Goal: Task Accomplishment & Management: Manage account settings

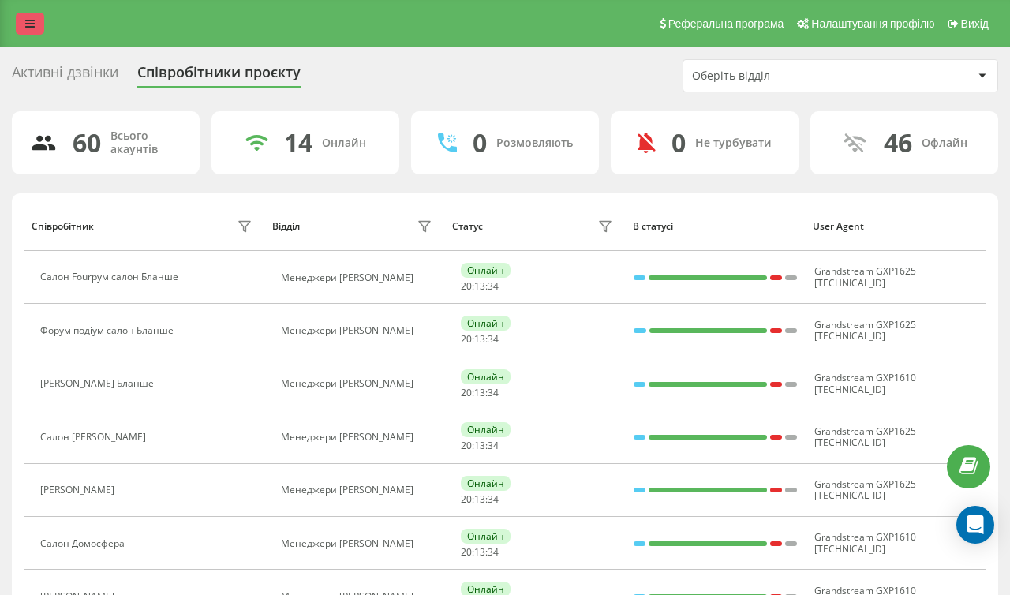
click at [29, 26] on icon at bounding box center [29, 23] width 9 height 11
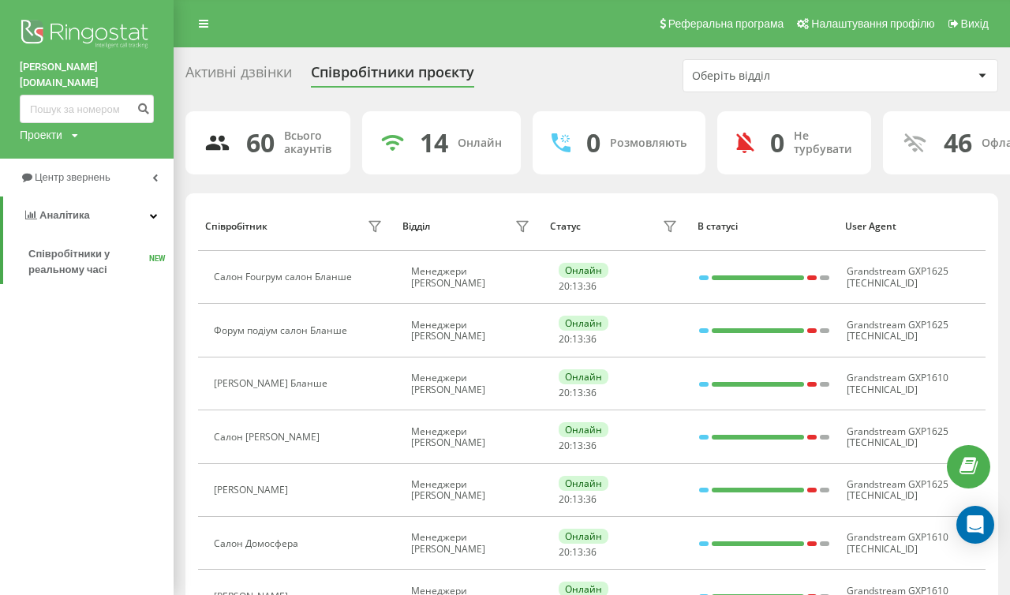
click at [267, 8] on div "Реферальна програма Налаштування профілю Вихід" at bounding box center [505, 23] width 1010 height 47
click at [975, 26] on span "Вихід" at bounding box center [975, 23] width 28 height 13
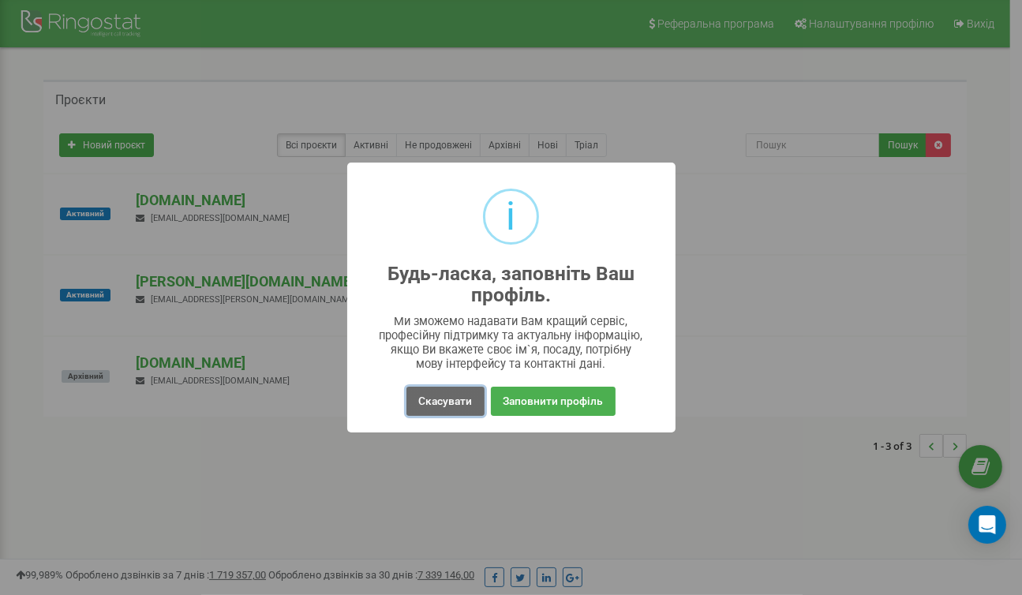
click at [447, 401] on button "Скасувати" at bounding box center [444, 401] width 77 height 29
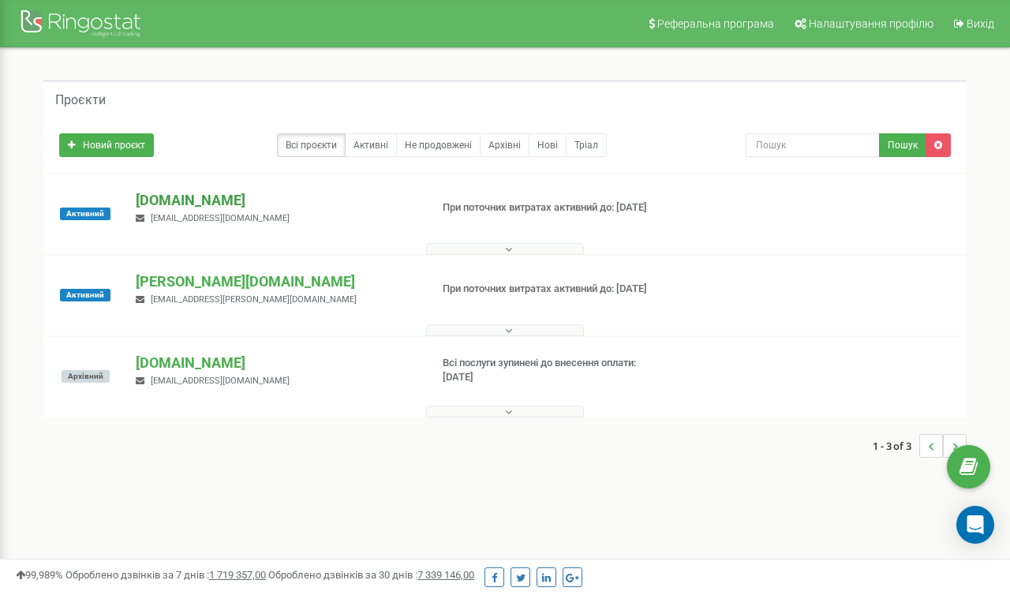
click at [208, 201] on p "[DOMAIN_NAME]" at bounding box center [277, 200] width 282 height 21
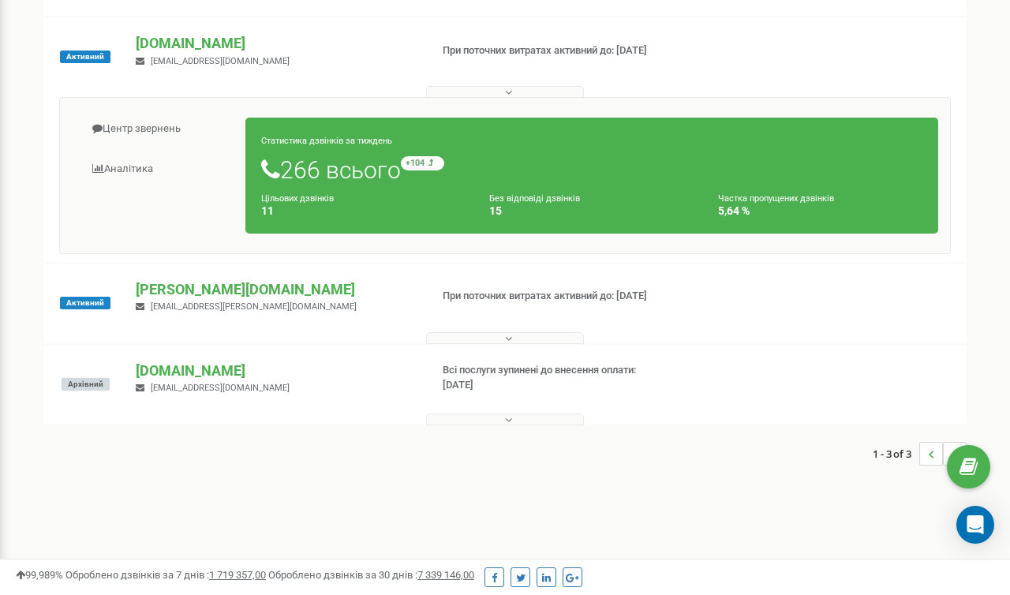
scroll to position [158, 0]
click at [490, 340] on button at bounding box center [505, 337] width 158 height 12
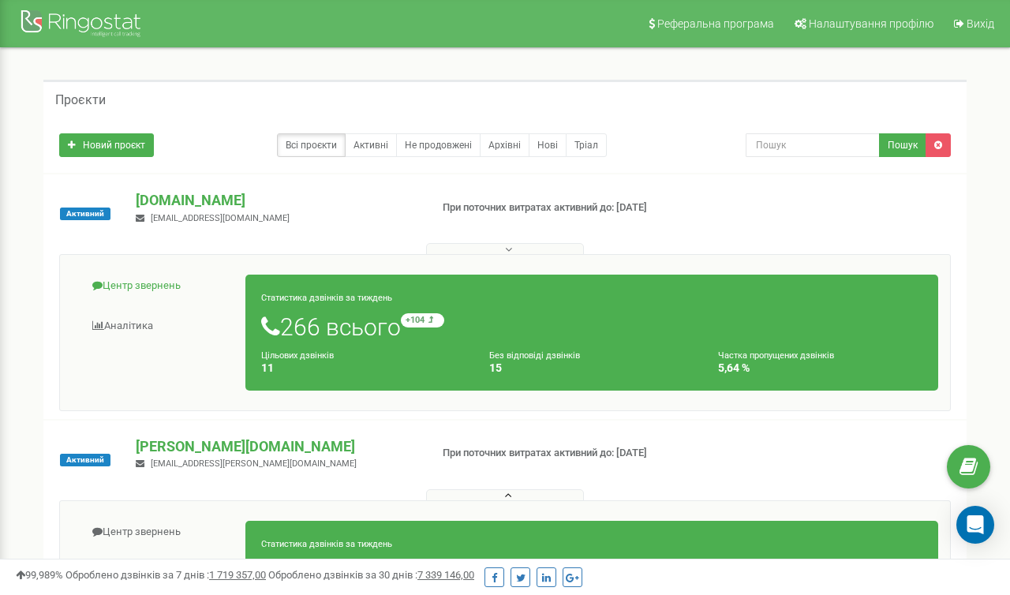
scroll to position [79, 0]
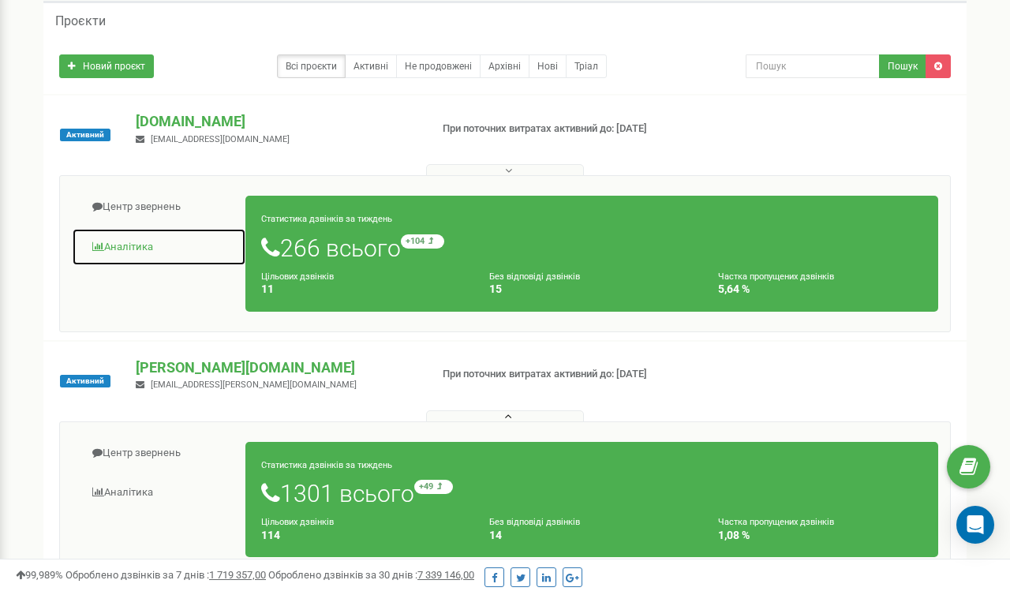
click at [103, 241] on span at bounding box center [98, 246] width 12 height 10
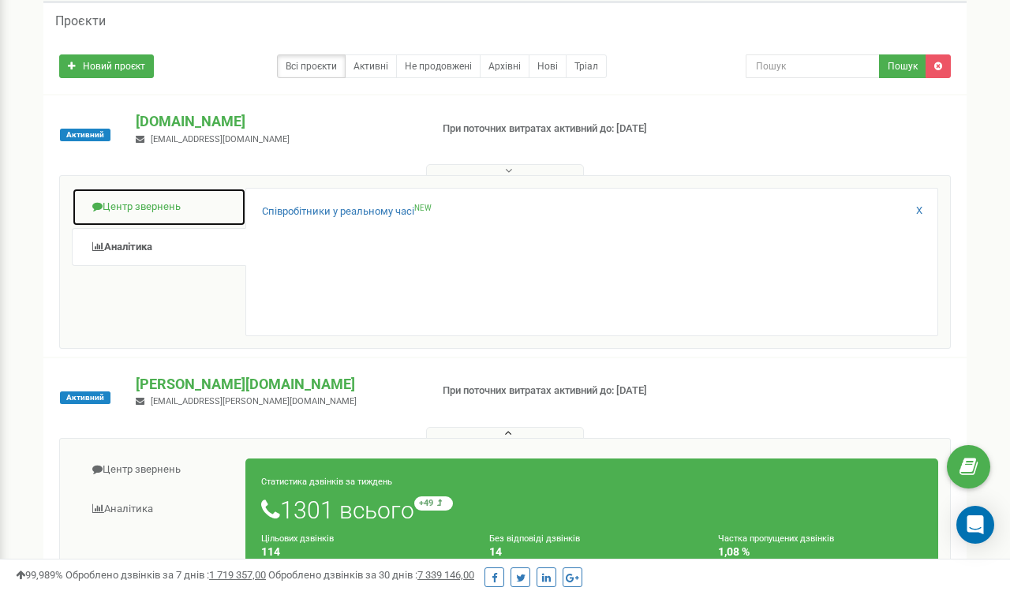
click at [142, 201] on link "Центр звернень" at bounding box center [159, 207] width 174 height 39
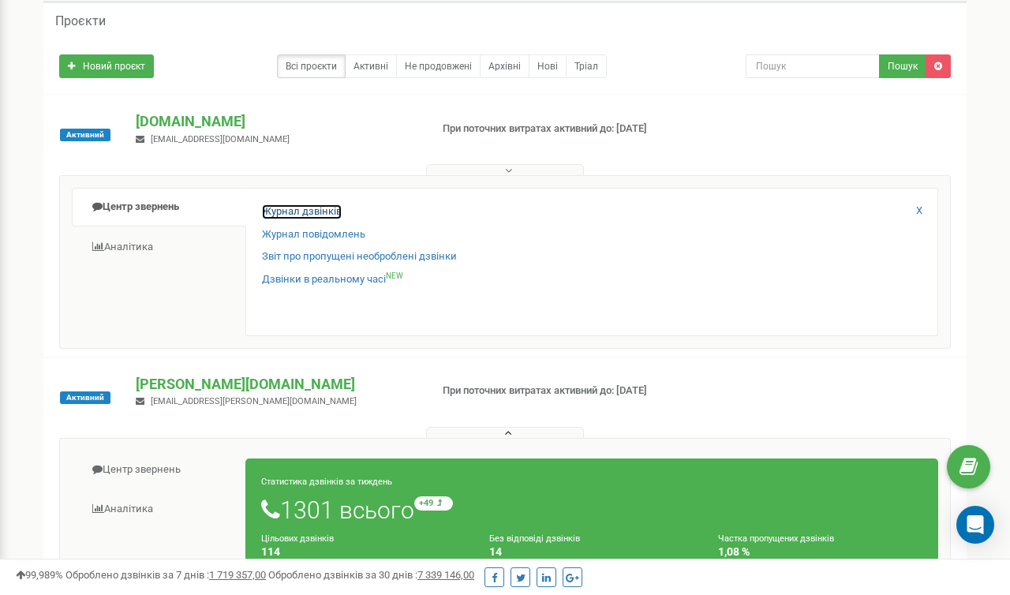
click at [330, 209] on link "Журнал дзвінків" at bounding box center [302, 211] width 80 height 15
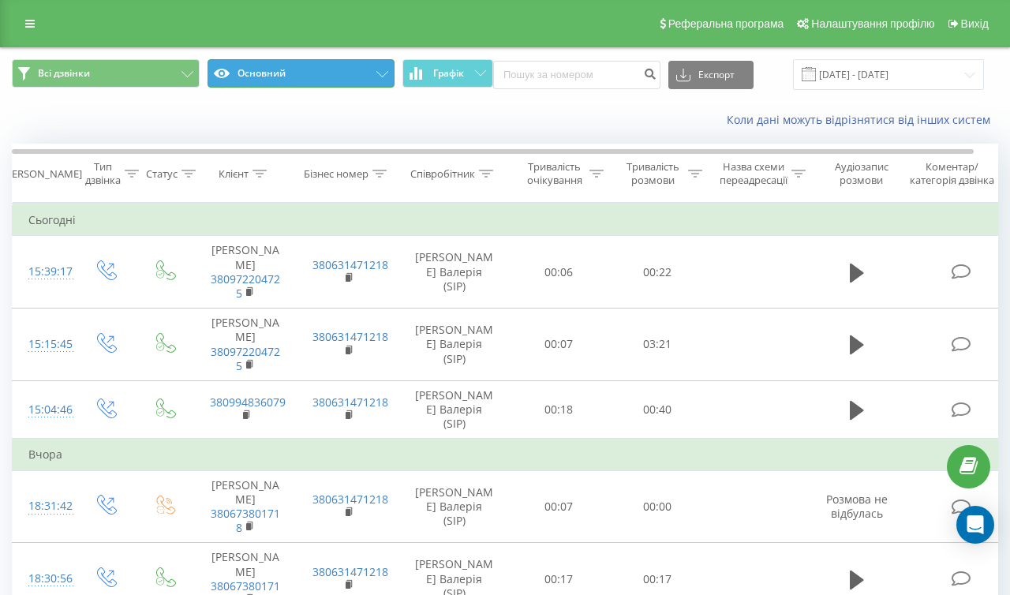
click at [266, 77] on button "Основний" at bounding box center [302, 73] width 188 height 28
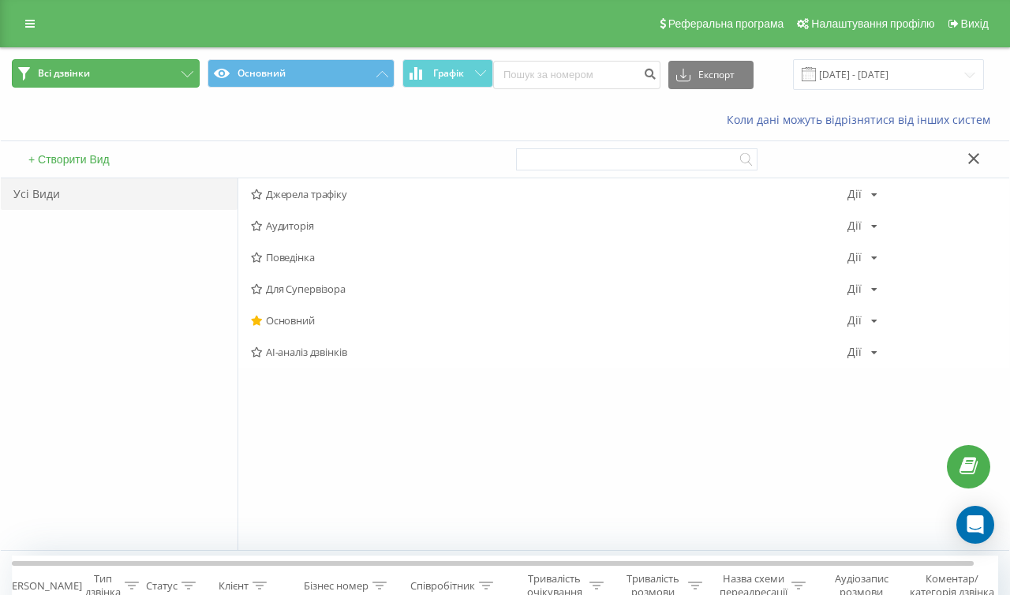
click at [137, 59] on button "Всі дзвінки" at bounding box center [106, 73] width 188 height 28
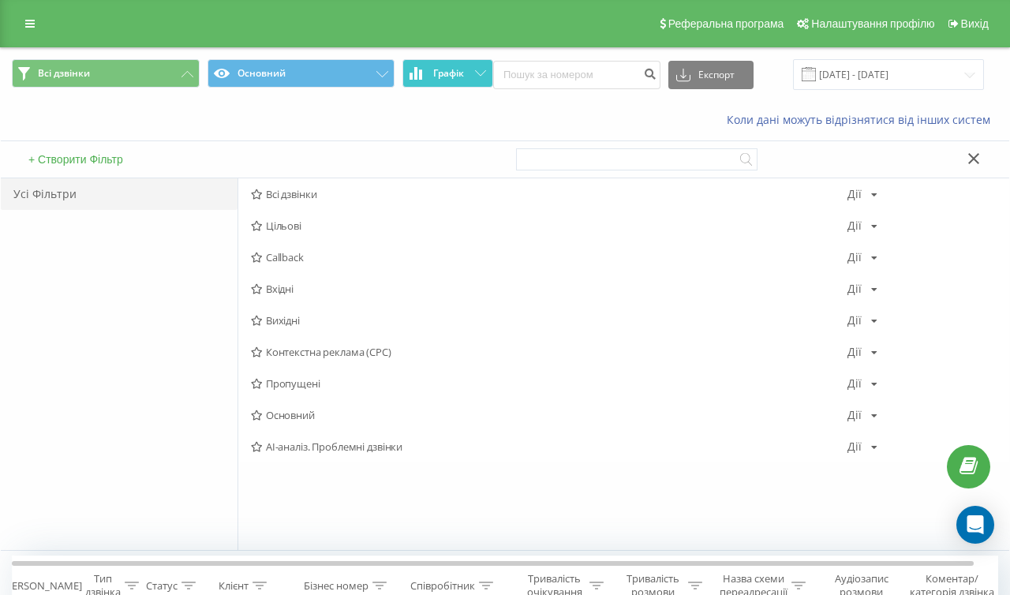
click at [449, 81] on button "Графік" at bounding box center [447, 73] width 91 height 28
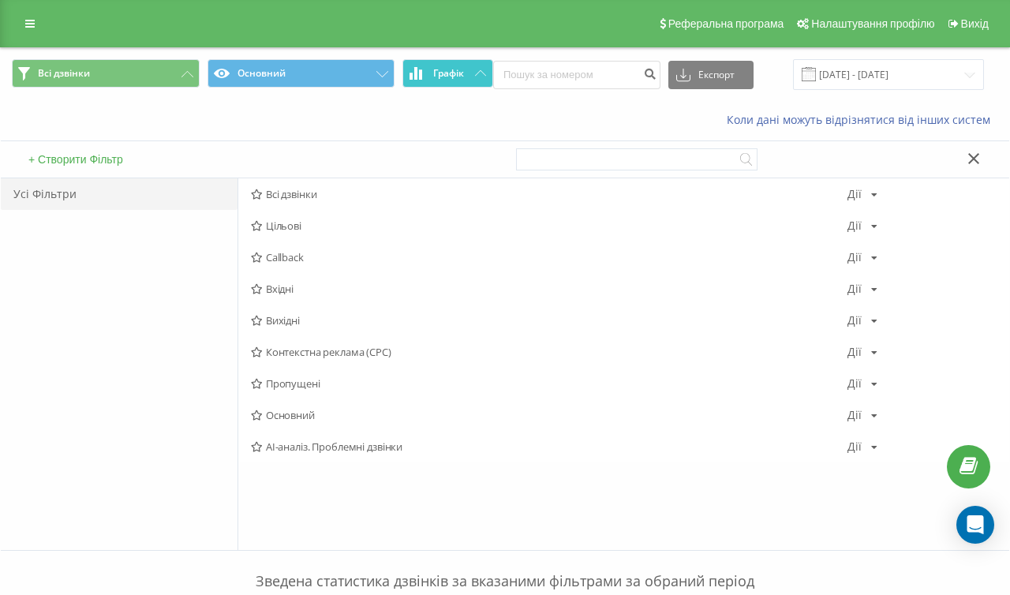
click at [458, 75] on span "Графік" at bounding box center [448, 73] width 31 height 11
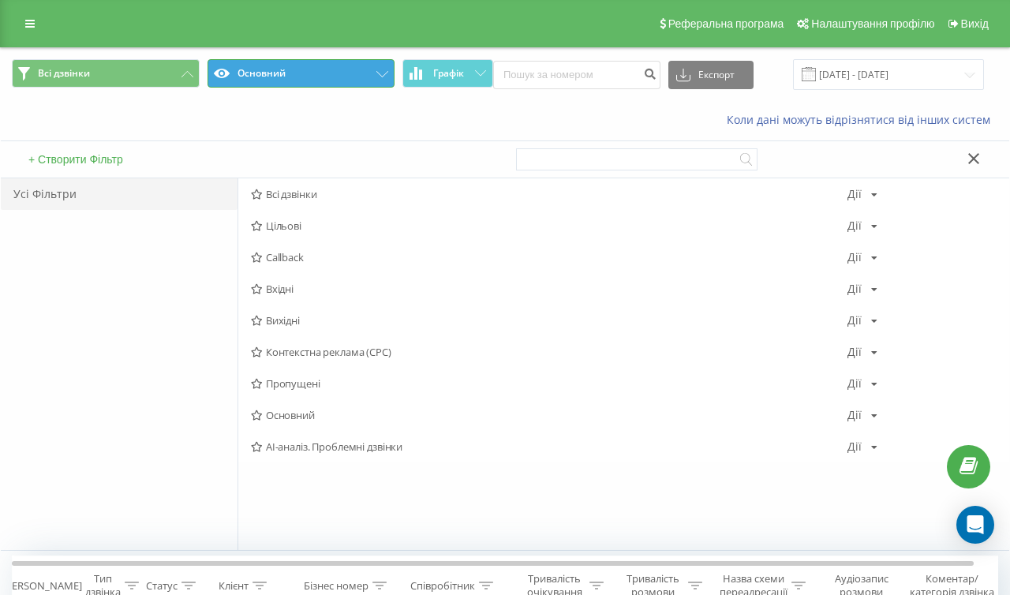
click at [245, 72] on button "Основний" at bounding box center [302, 73] width 188 height 28
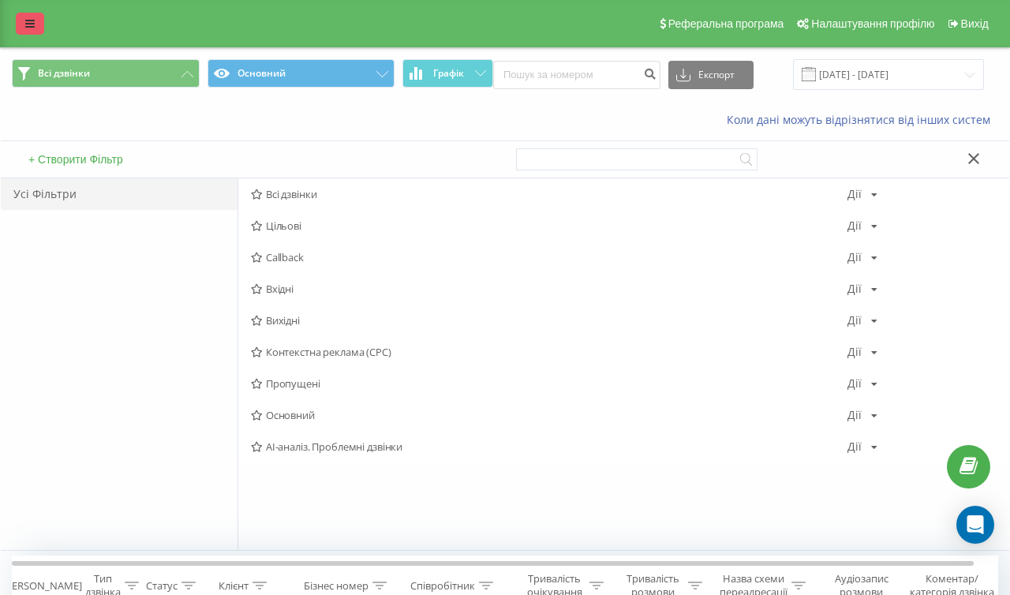
click at [41, 28] on link at bounding box center [30, 24] width 28 height 22
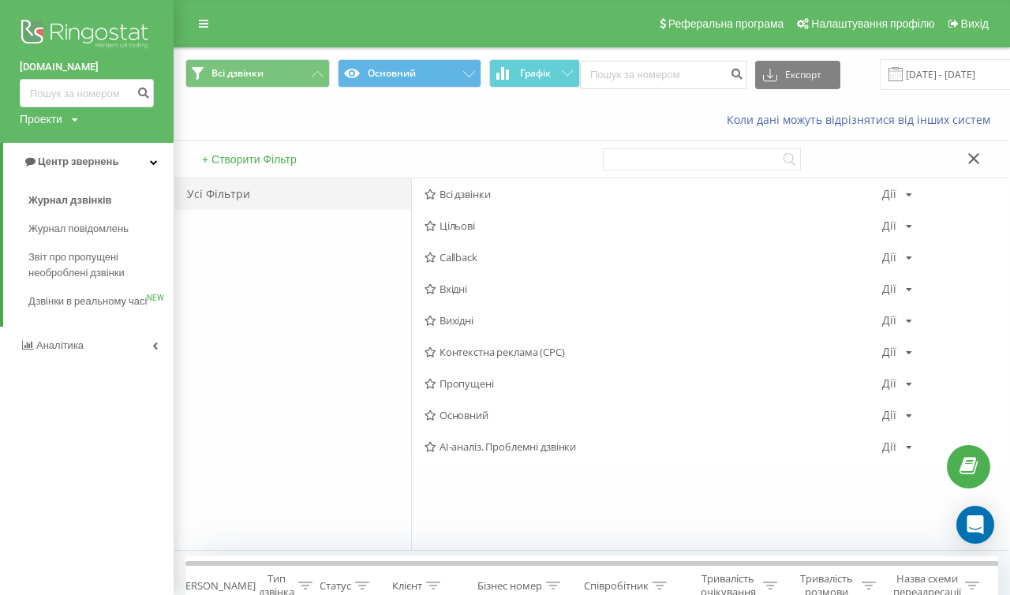
click at [54, 116] on div "Проекти" at bounding box center [41, 119] width 43 height 16
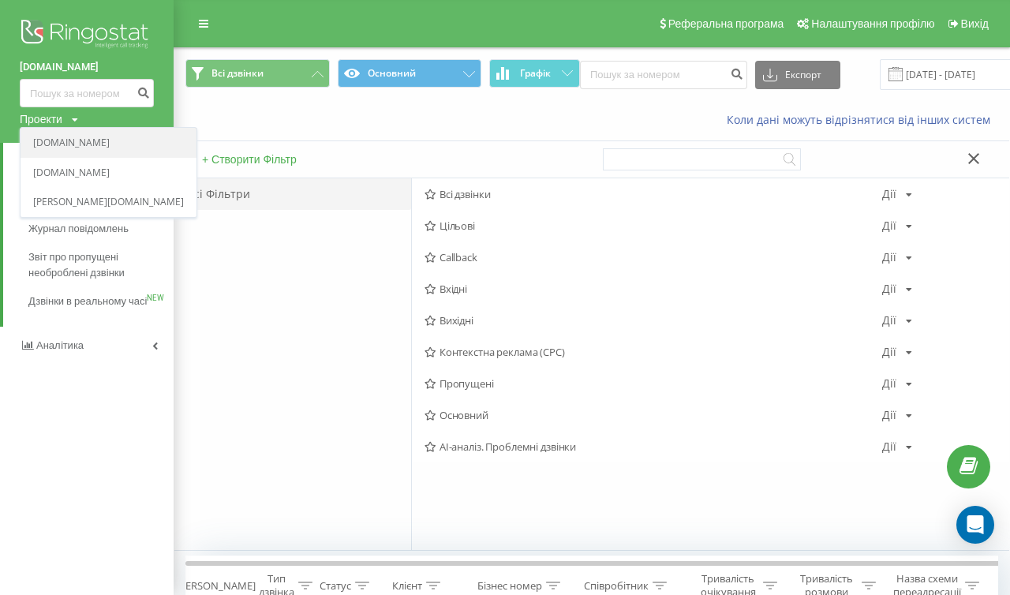
click at [63, 145] on link "[DOMAIN_NAME]" at bounding box center [108, 143] width 151 height 13
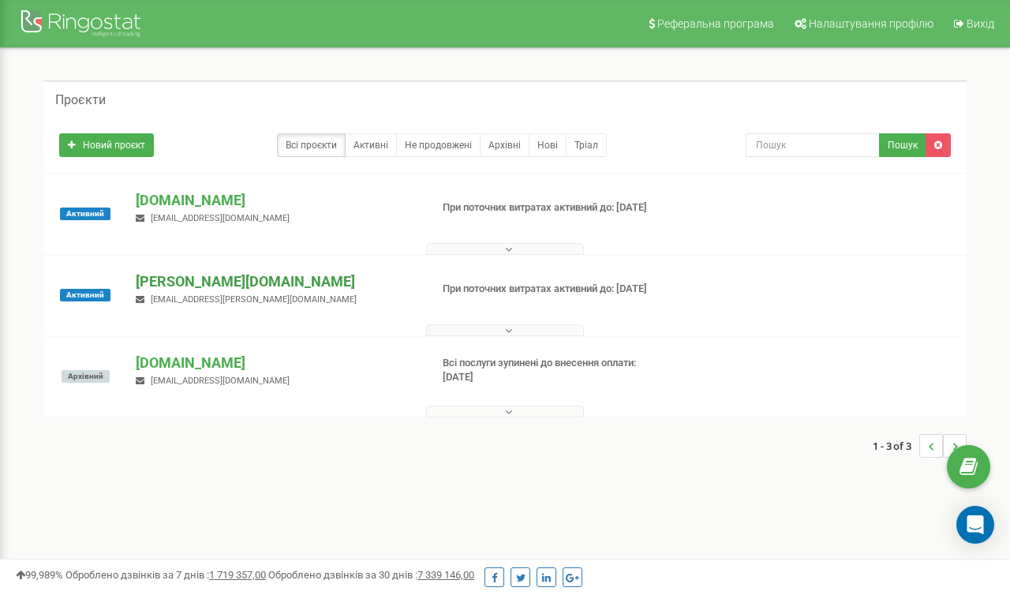
click at [151, 277] on p "[PERSON_NAME][DOMAIN_NAME]" at bounding box center [277, 281] width 282 height 21
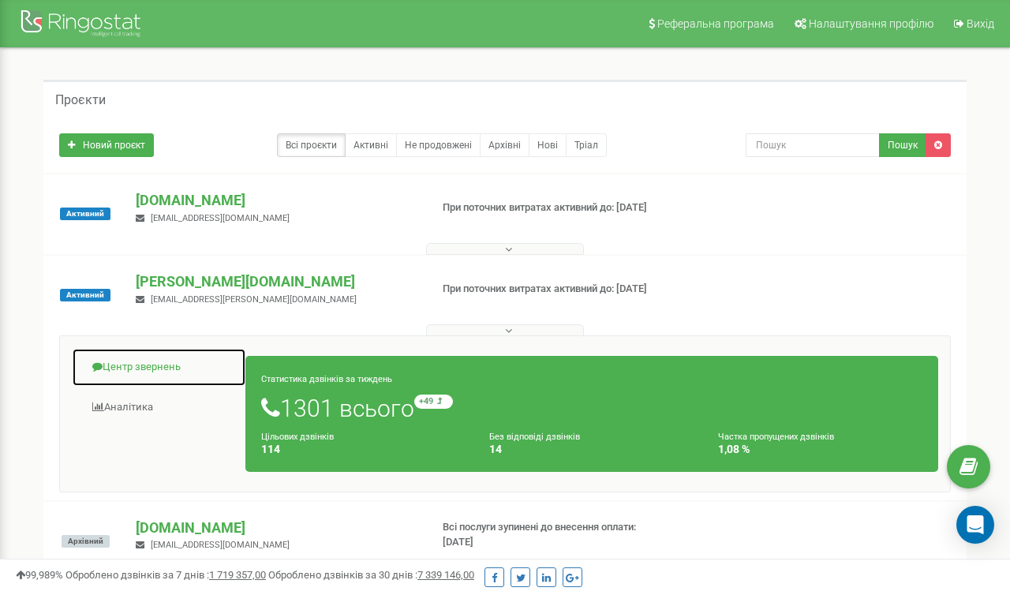
click at [145, 359] on link "Центр звернень" at bounding box center [159, 367] width 174 height 39
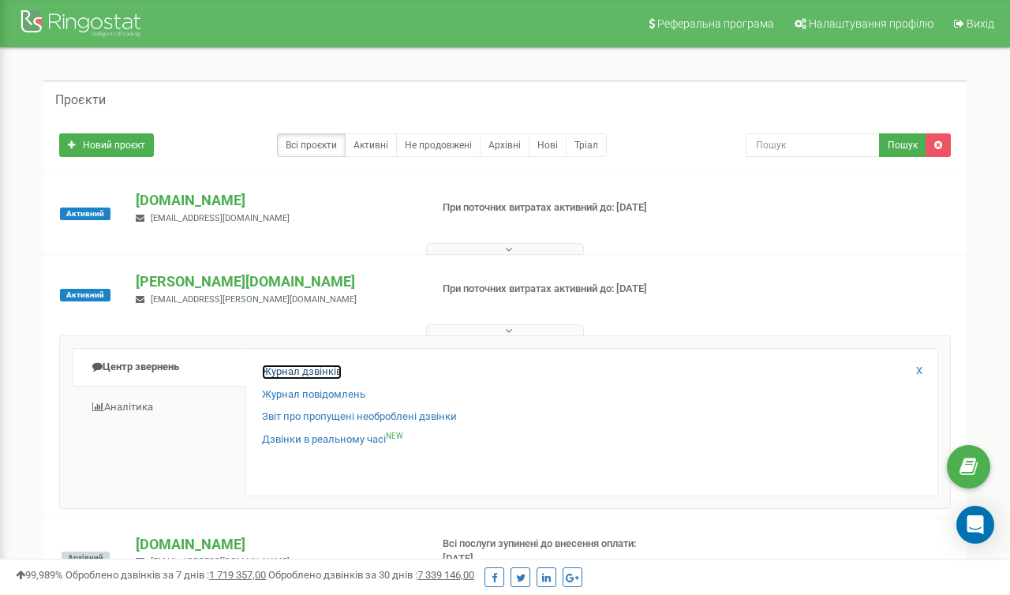
click at [313, 374] on link "Журнал дзвінків" at bounding box center [302, 372] width 80 height 15
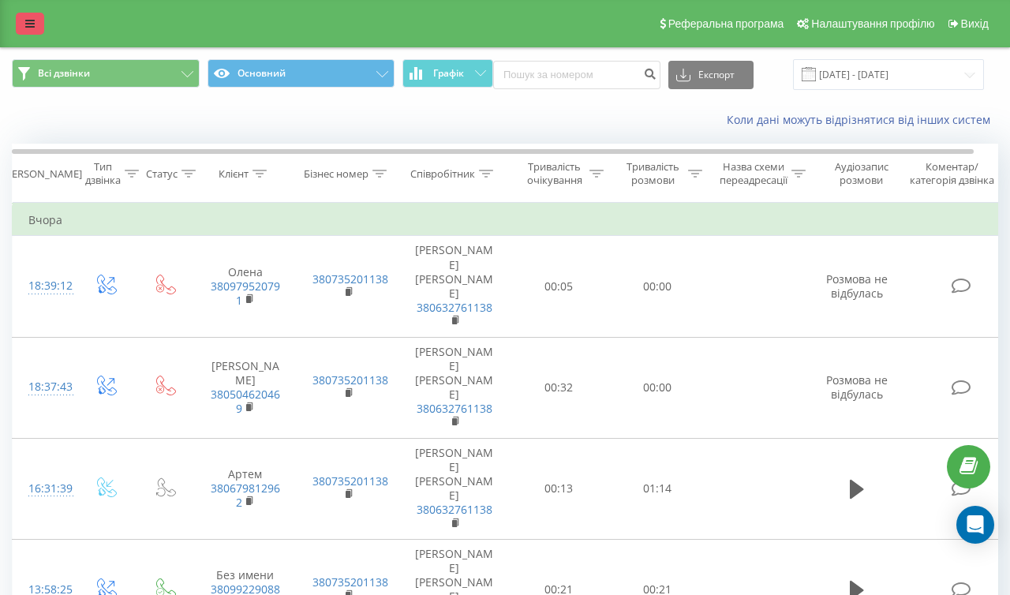
click at [29, 21] on icon at bounding box center [29, 23] width 9 height 11
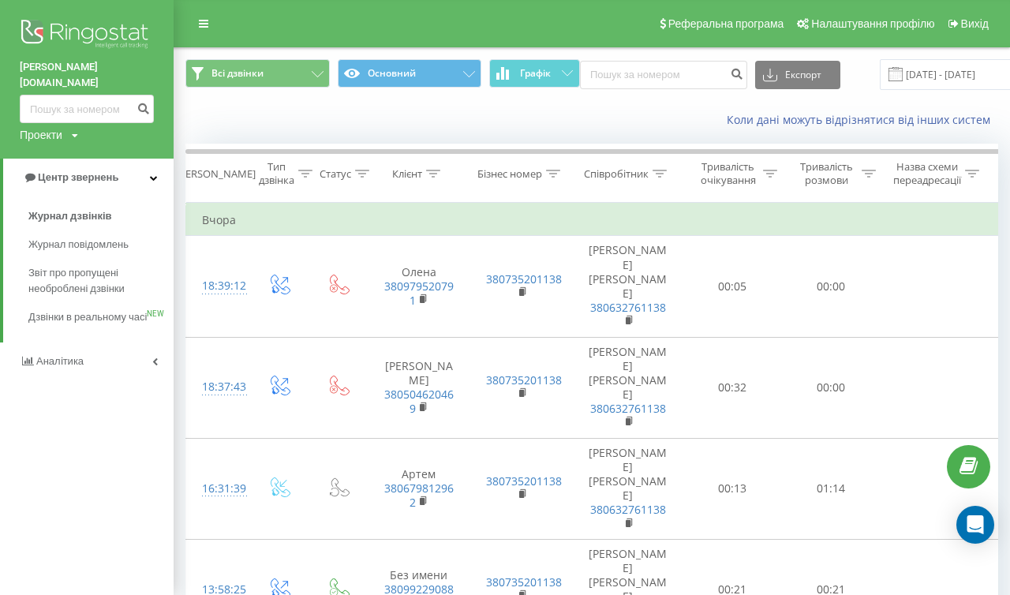
click at [59, 127] on div "Проекти" at bounding box center [41, 135] width 43 height 16
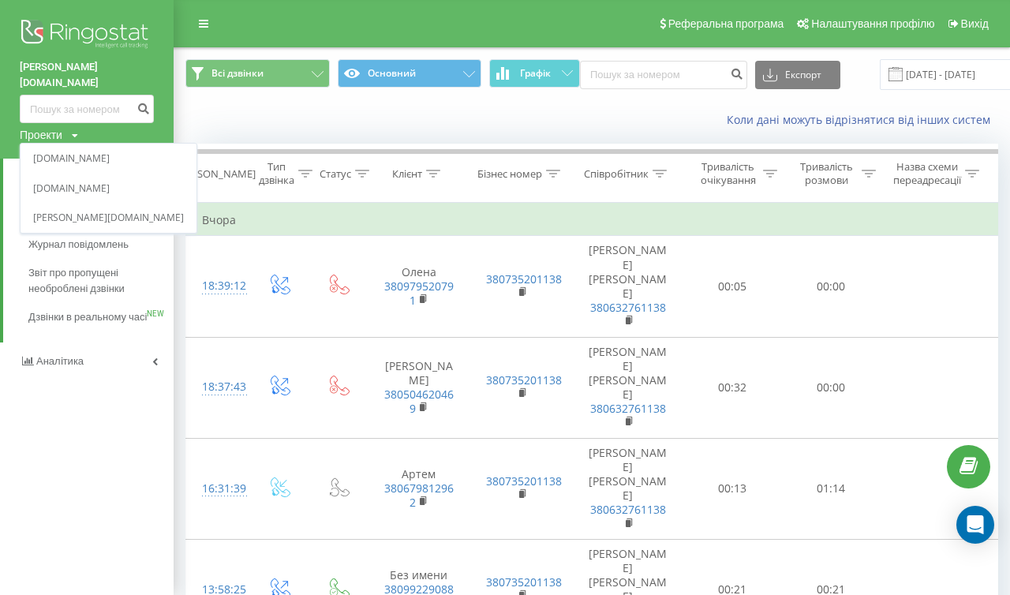
click at [77, 182] on link "[DOMAIN_NAME]" at bounding box center [108, 188] width 151 height 13
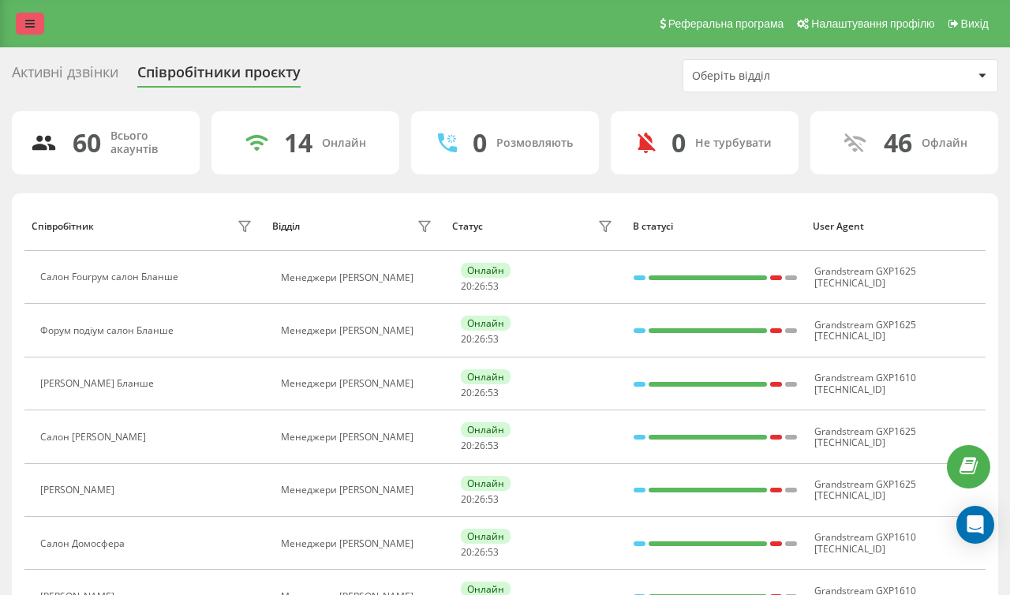
click at [35, 28] on link at bounding box center [30, 24] width 28 height 22
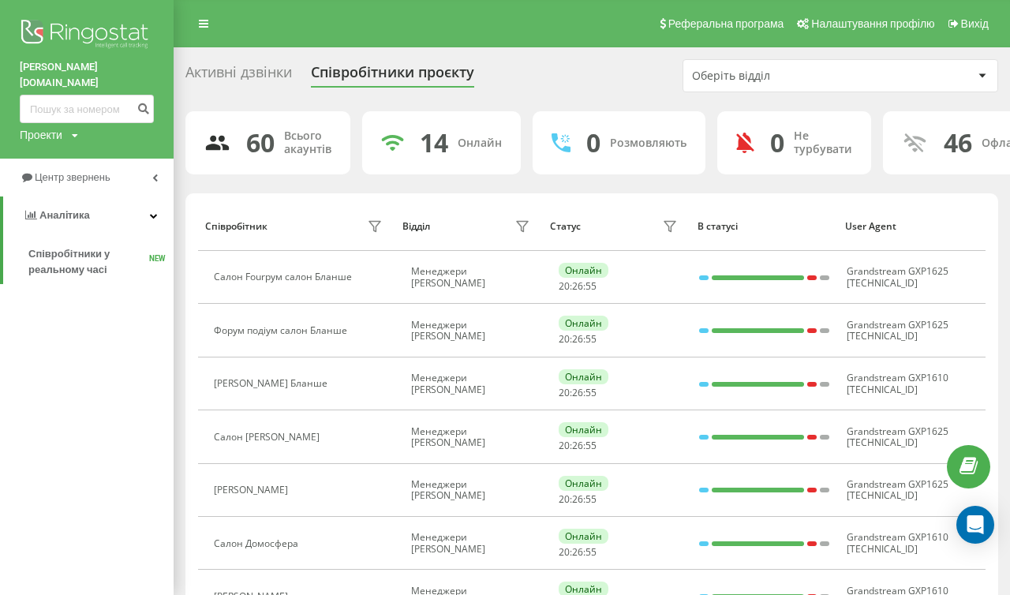
click at [69, 127] on div "Проекти [DOMAIN_NAME] [DOMAIN_NAME] [PERSON_NAME][DOMAIN_NAME]" at bounding box center [49, 135] width 58 height 16
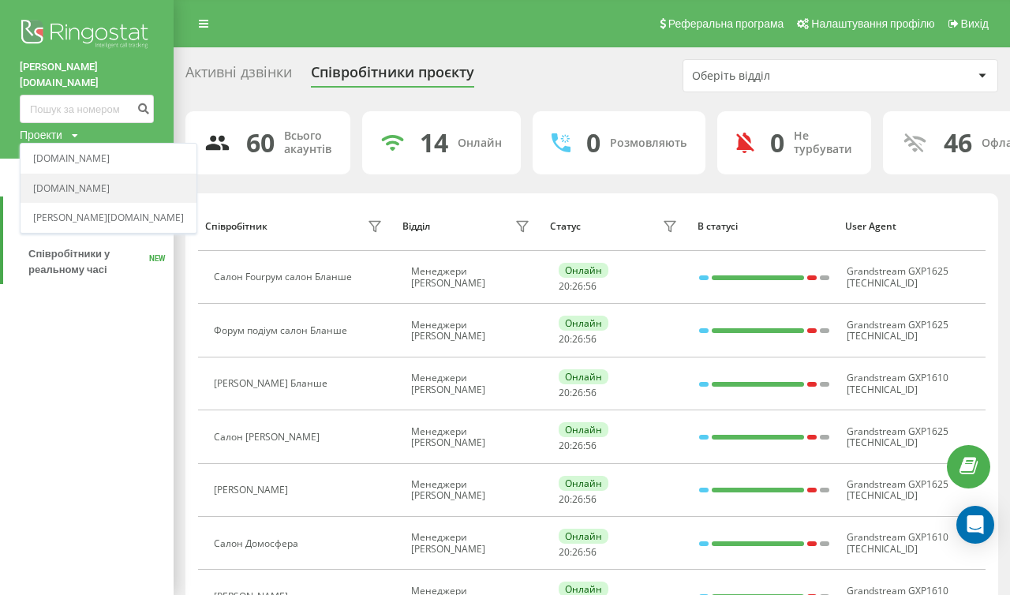
click at [62, 182] on link "[DOMAIN_NAME]" at bounding box center [108, 188] width 151 height 13
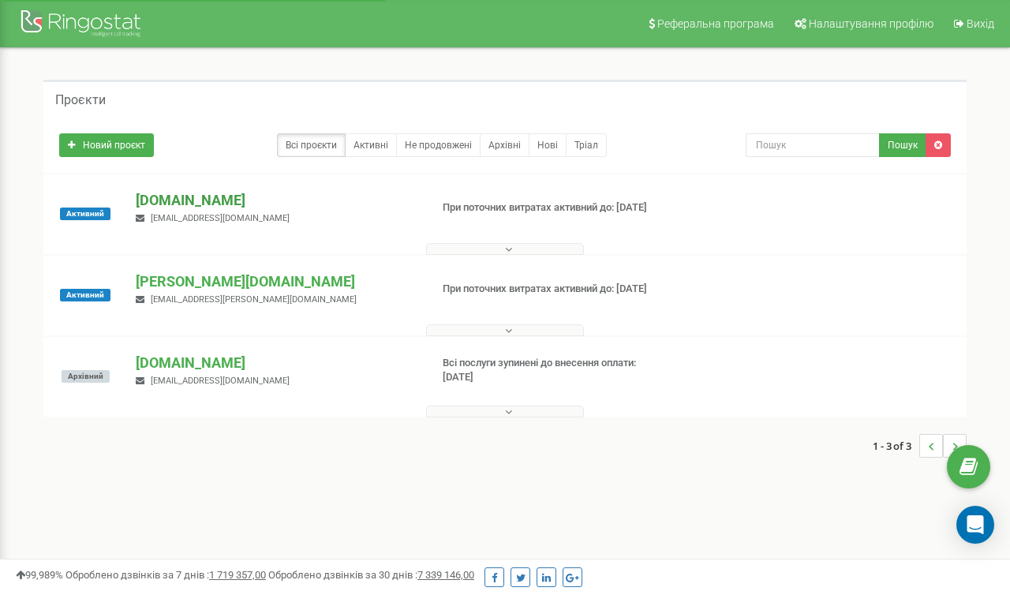
click at [202, 201] on p "[DOMAIN_NAME]" at bounding box center [277, 200] width 282 height 21
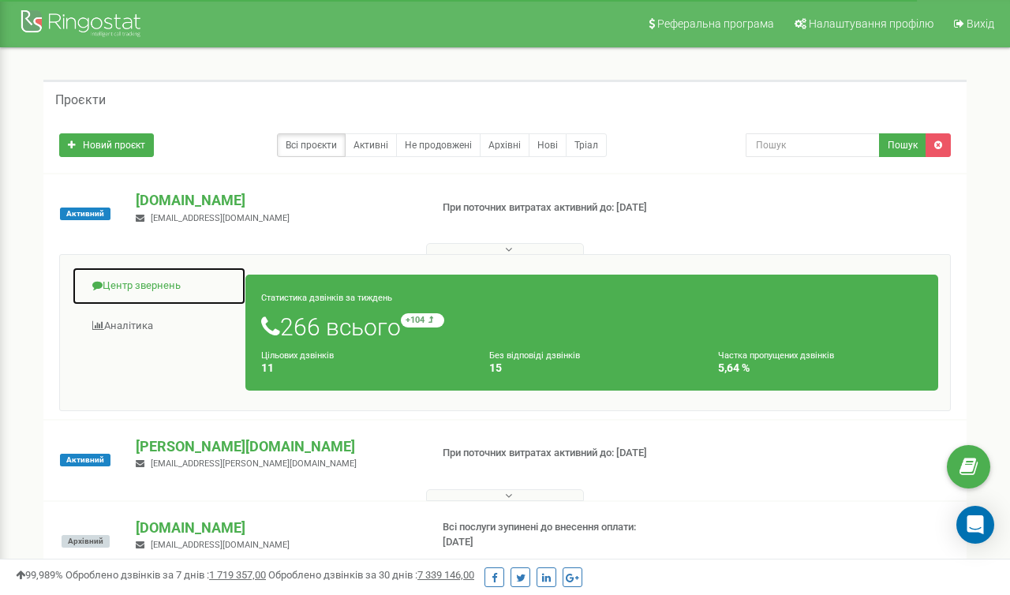
click at [157, 289] on link "Центр звернень" at bounding box center [159, 286] width 174 height 39
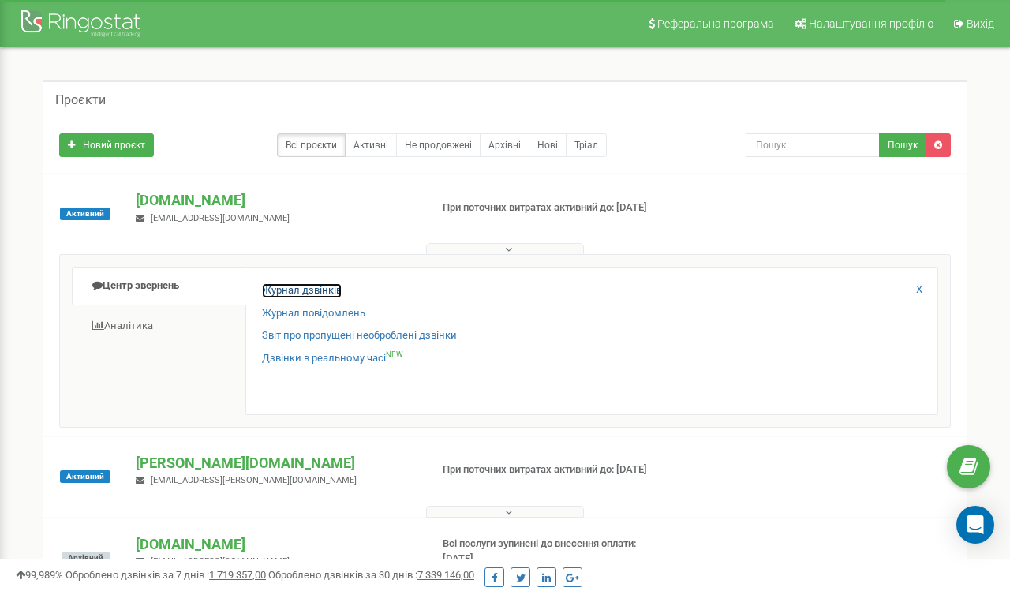
click at [289, 289] on link "Журнал дзвінків" at bounding box center [302, 290] width 80 height 15
